Goal: Navigation & Orientation: Understand site structure

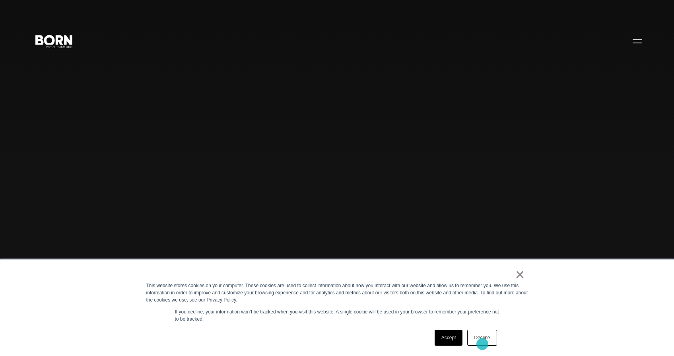
click at [482, 344] on link "Decline" at bounding box center [481, 338] width 29 height 16
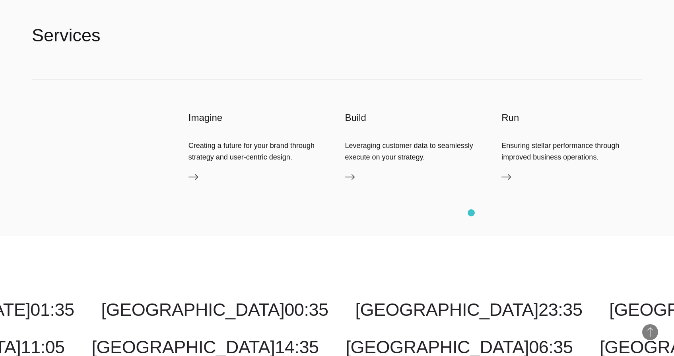
scroll to position [2141, 0]
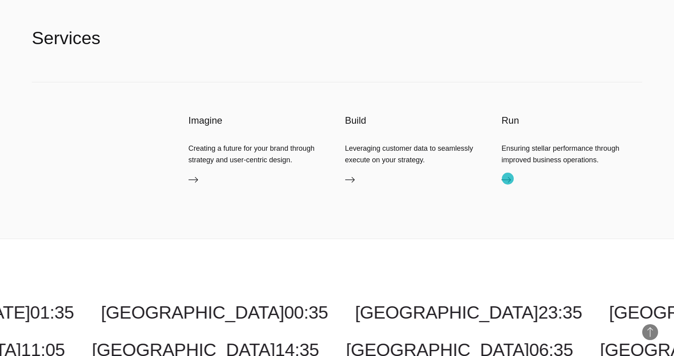
click at [508, 179] on icon at bounding box center [507, 180] width 10 height 10
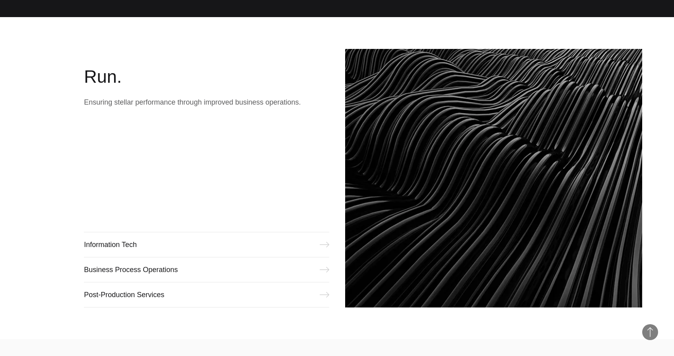
scroll to position [1032, 0]
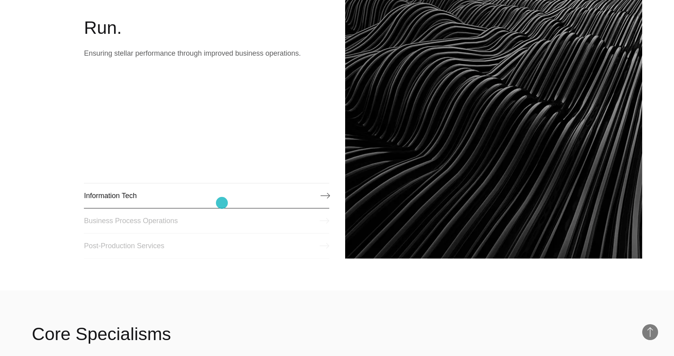
click at [222, 203] on link "Information Tech" at bounding box center [206, 195] width 245 height 25
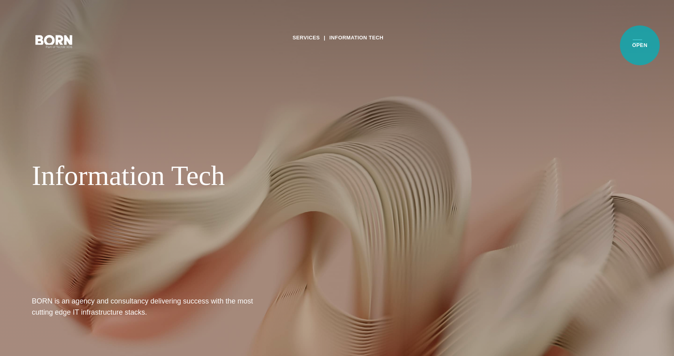
click at [640, 45] on button "Primary Menu" at bounding box center [637, 41] width 19 height 17
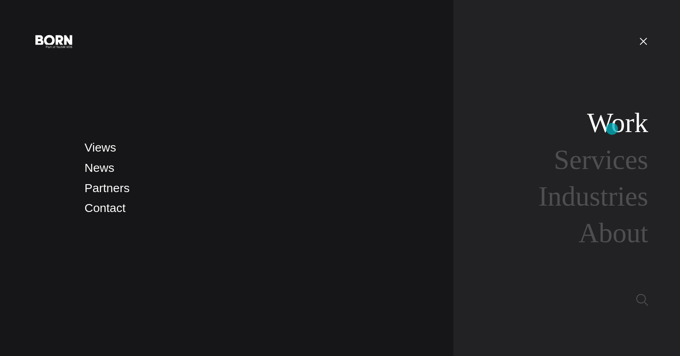
click at [612, 129] on link "Work" at bounding box center [617, 122] width 61 height 31
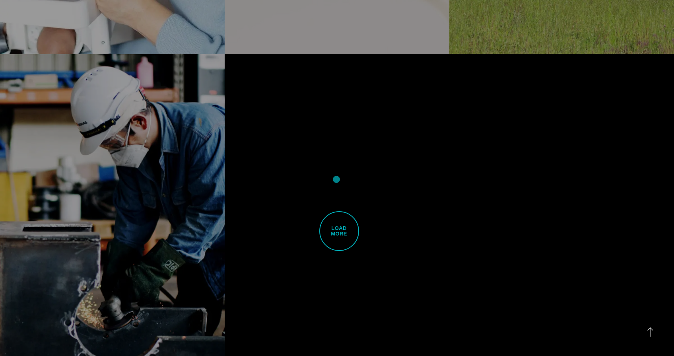
scroll to position [2156, 0]
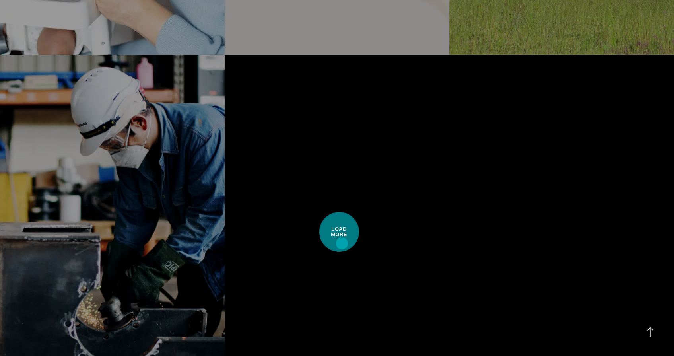
click at [342, 243] on span "Load More" at bounding box center [339, 232] width 40 height 40
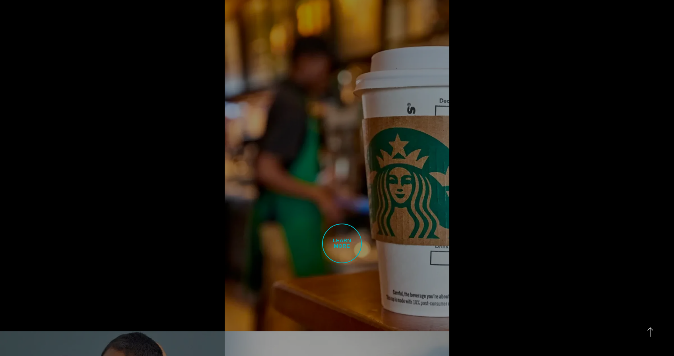
scroll to position [2588, 0]
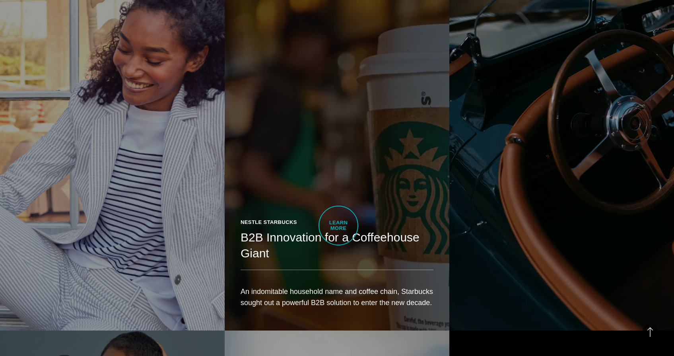
click at [338, 226] on link "Nestle Starbucks B2B Innovation for a Coffeehouse Giant An indomitable househol…" at bounding box center [337, 154] width 225 height 354
click at [329, 238] on h2 "B2B Innovation for a Coffeehouse Giant" at bounding box center [337, 245] width 193 height 32
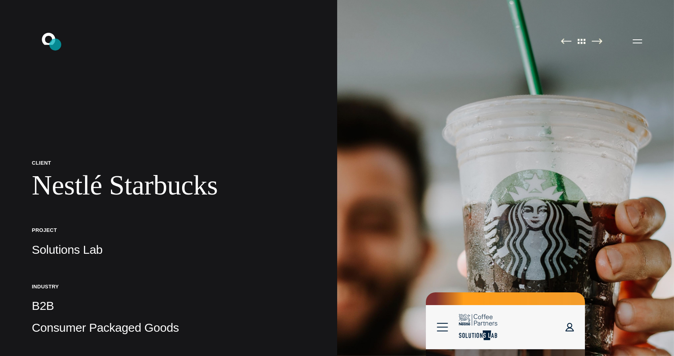
click at [55, 45] on icon ".st0{display:none;} .st1{display:inline;} .st2{font-family:'HelveticaNeue-Mediu…" at bounding box center [54, 41] width 51 height 21
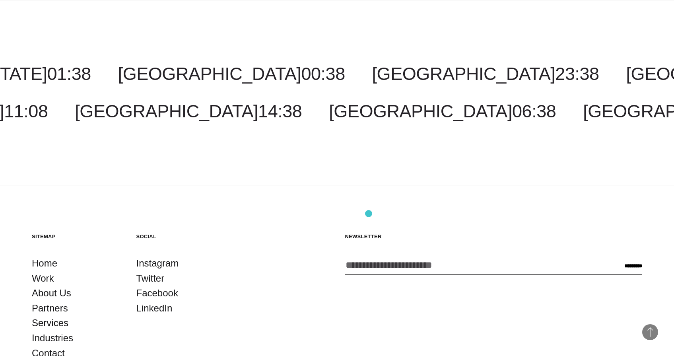
scroll to position [2474, 0]
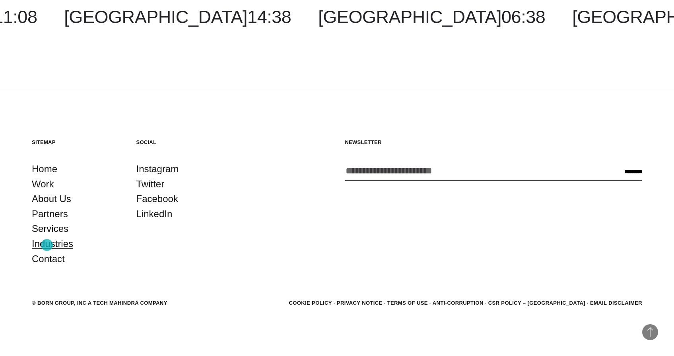
click at [47, 245] on link "Industries" at bounding box center [52, 243] width 41 height 15
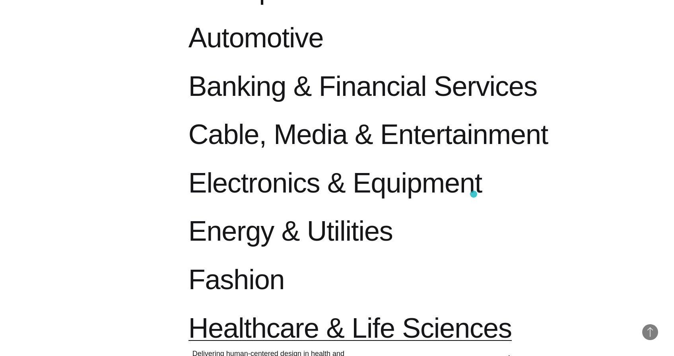
scroll to position [484, 0]
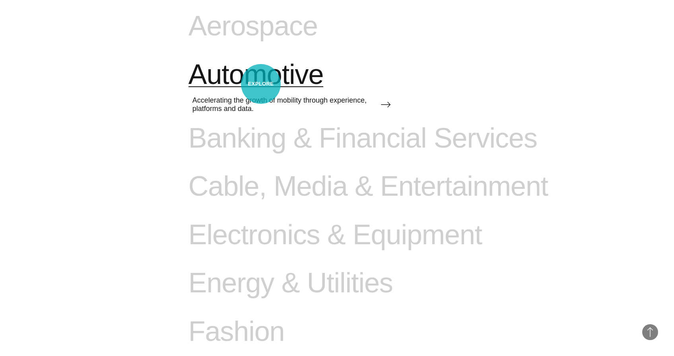
click at [261, 84] on span "Automotive" at bounding box center [256, 74] width 135 height 33
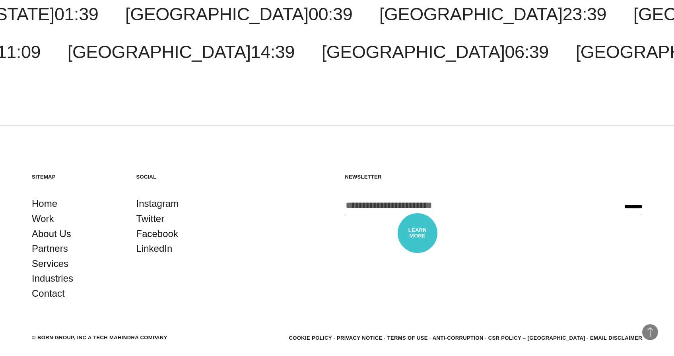
scroll to position [2610, 0]
